Goal: Check status: Check status

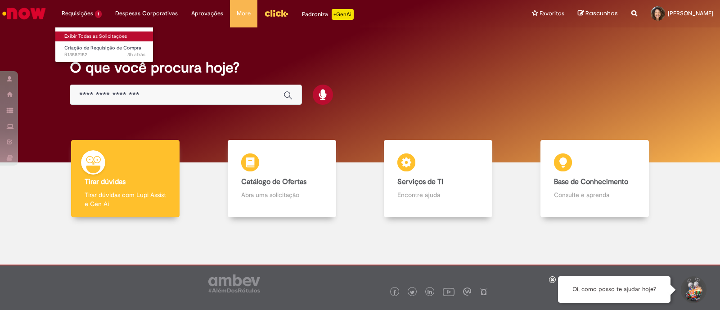
click at [75, 37] on link "Exibir Todas as Solicitações" at bounding box center [104, 37] width 99 height 10
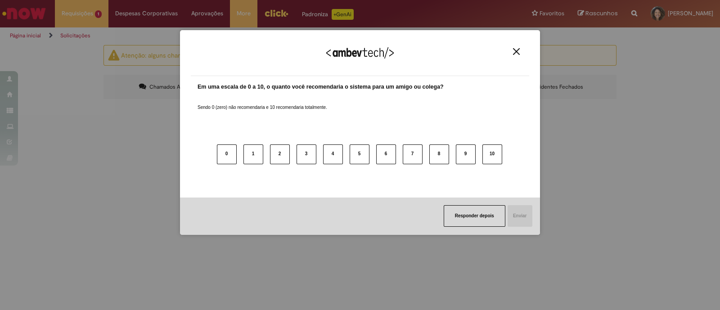
click at [517, 50] on img "Close" at bounding box center [516, 51] width 7 height 7
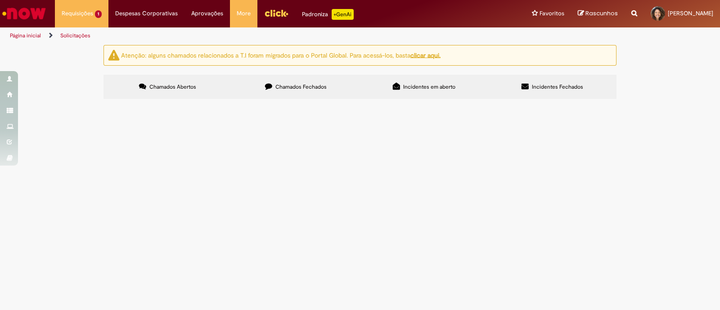
click at [0, 0] on span "Coffee break do Comitê de D&I realizado no dia 09/09 - R $ 1 3 5 0 , 0 0" at bounding box center [0, 0] width 0 height 0
click at [0, 0] on img at bounding box center [0, 0] width 0 height 0
click at [0, 0] on img "recolher o estado da solicitação" at bounding box center [0, 0] width 0 height 0
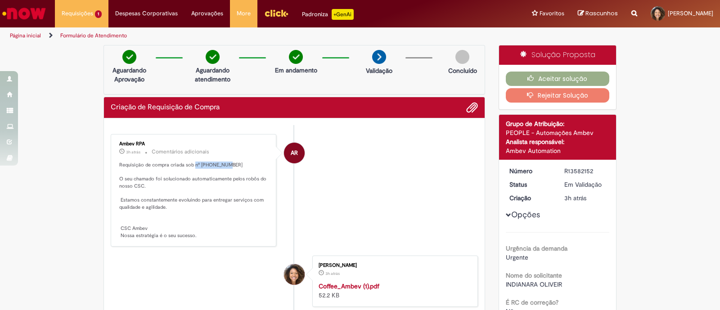
drag, startPoint x: 189, startPoint y: 163, endPoint x: 250, endPoint y: 166, distance: 61.3
click at [250, 166] on p "Requisição de compra criada sob nº [PHONE_NUMBER] O seu chamado foi solucionado…" at bounding box center [194, 201] width 150 height 78
drag, startPoint x: 171, startPoint y: 176, endPoint x: 167, endPoint y: 179, distance: 5.5
click at [171, 176] on p "Requisição de compra criada sob nº [PHONE_NUMBER] O seu chamado foi solucionado…" at bounding box center [194, 201] width 150 height 78
drag, startPoint x: 115, startPoint y: 164, endPoint x: 236, endPoint y: 164, distance: 120.6
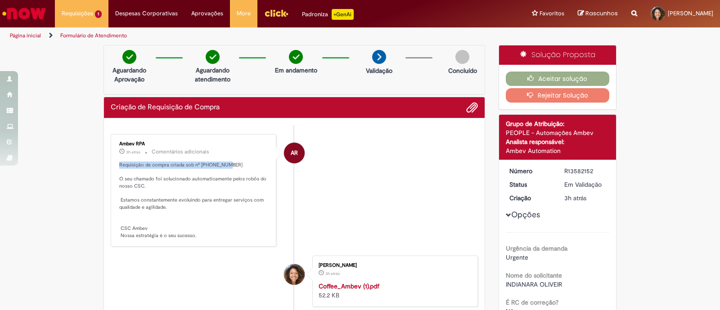
click at [236, 164] on p "Requisição de compra criada sob nº [PHONE_NUMBER] O seu chamado foi solucionado…" at bounding box center [194, 201] width 150 height 78
click at [210, 203] on p "Requisição de compra criada sob nº [PHONE_NUMBER] O seu chamado foi solucionado…" at bounding box center [194, 201] width 150 height 78
drag, startPoint x: 116, startPoint y: 163, endPoint x: 216, endPoint y: 162, distance: 99.9
click at [216, 162] on p "Requisição de compra criada sob nº [PHONE_NUMBER] O seu chamado foi solucionado…" at bounding box center [194, 201] width 150 height 78
click at [227, 162] on p "Requisição de compra criada sob nº [PHONE_NUMBER] O seu chamado foi solucionado…" at bounding box center [194, 201] width 150 height 78
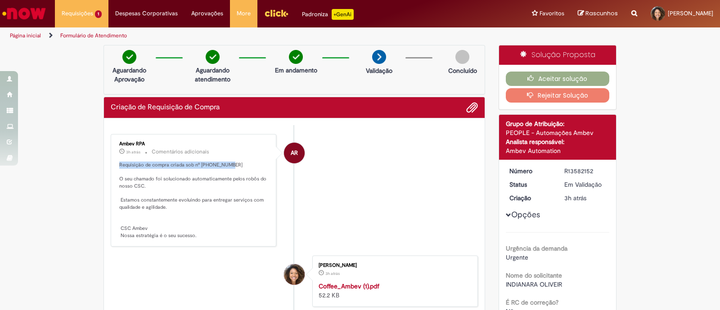
drag, startPoint x: 227, startPoint y: 162, endPoint x: 113, endPoint y: 167, distance: 114.0
click at [113, 167] on div "Ambev RPA 3h atrás 3 horas atrás Comentários adicionais Requisição de compra cr…" at bounding box center [193, 190] width 160 height 107
copy p "Requisição de compra criada sob nº 0081931514"
